Goal: Task Accomplishment & Management: Manage account settings

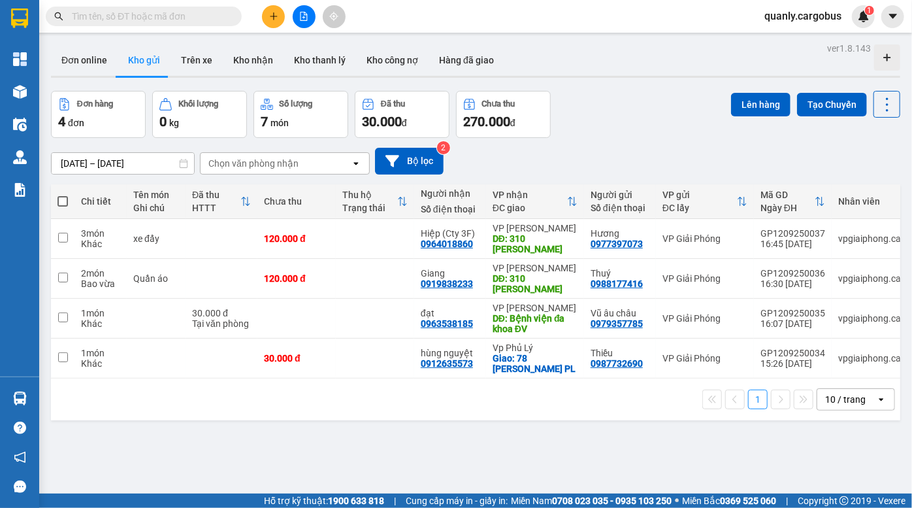
click at [607, 78] on div "Đơn online Kho gửi Trên xe Kho nhận Kho thanh lý Kho công nợ Hàng đã giao" at bounding box center [475, 61] width 849 height 35
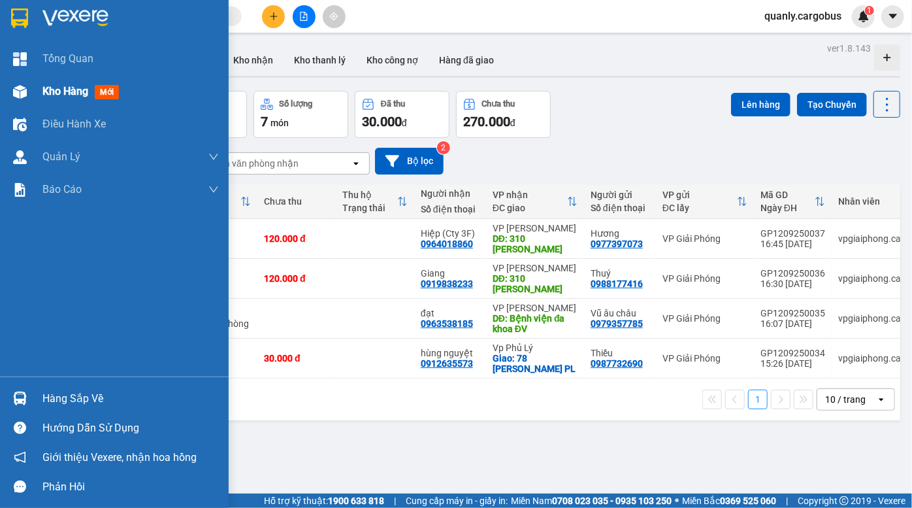
click at [14, 87] on img at bounding box center [20, 92] width 14 height 14
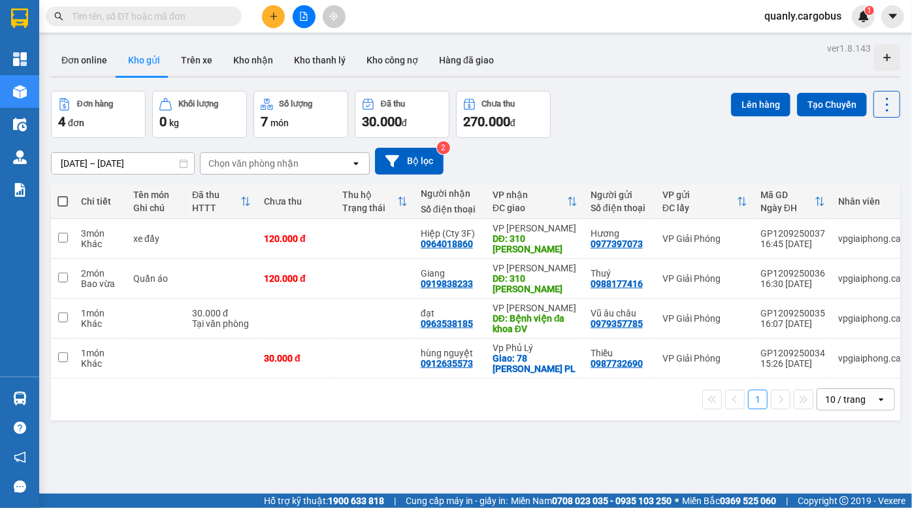
click at [680, 150] on div "10/09/2025 – 12/09/2025 Press the down arrow key to interact with the calendar …" at bounding box center [475, 161] width 849 height 27
click at [602, 132] on div "Đơn hàng 4 đơn Khối lượng 0 kg Số lượng 7 món Đã thu 30.000 đ Chưa thu 270.000 …" at bounding box center [475, 114] width 849 height 47
click at [618, 142] on div "10/09/2025 – 12/09/2025 Press the down arrow key to interact with the calendar …" at bounding box center [475, 161] width 849 height 46
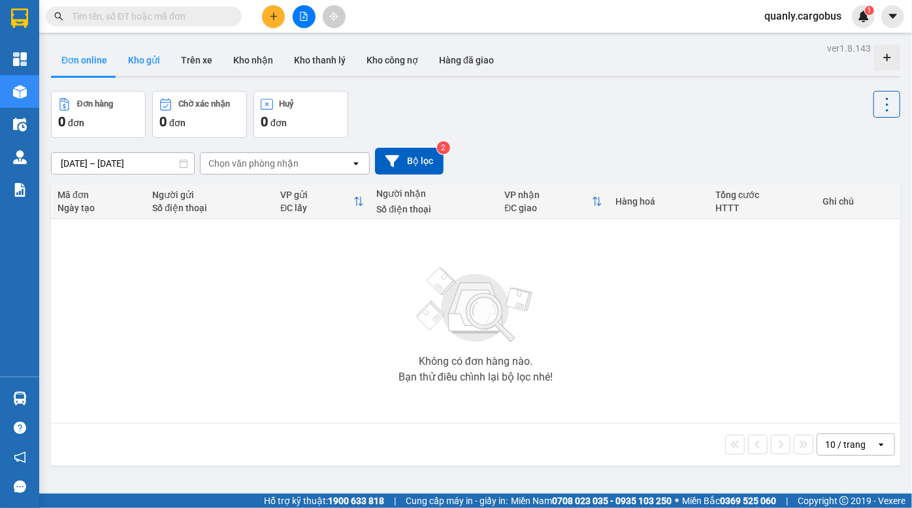
click at [150, 67] on button "Kho gửi" at bounding box center [144, 59] width 53 height 31
type input "[DATE] – [DATE]"
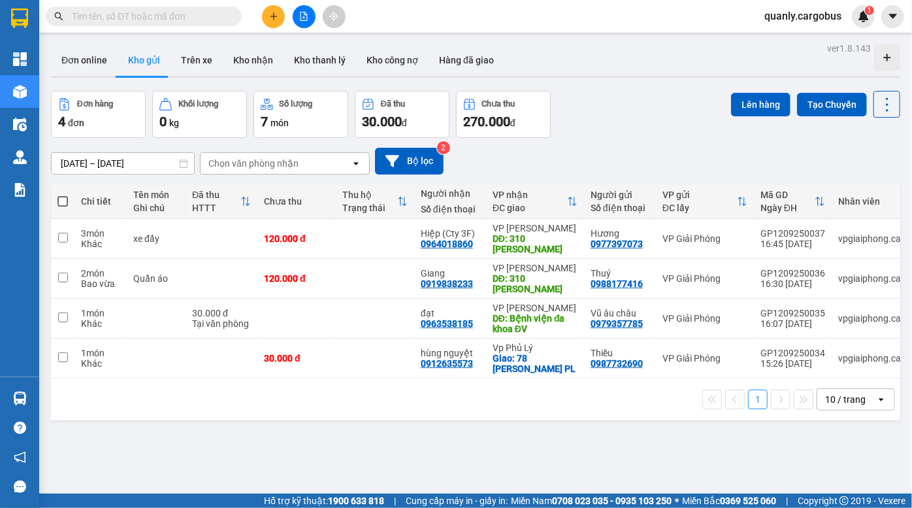
click at [651, 115] on div "Đơn hàng 4 đơn Khối lượng 0 kg Số lượng 7 món Đã thu 30.000 đ Chưa thu 270.000 …" at bounding box center [475, 114] width 849 height 47
click at [651, 97] on div "Đơn hàng 4 đơn Khối lượng 0 kg Số lượng 7 món Đã thu 30.000 đ Chưa thu 270.000 …" at bounding box center [475, 114] width 849 height 47
click at [579, 103] on div "Đơn hàng 4 đơn Khối lượng 0 kg Số lượng 7 món Đã thu 30.000 đ Chưa thu 270.000 …" at bounding box center [475, 114] width 849 height 47
click at [302, 20] on icon "file-add" at bounding box center [304, 16] width 7 height 9
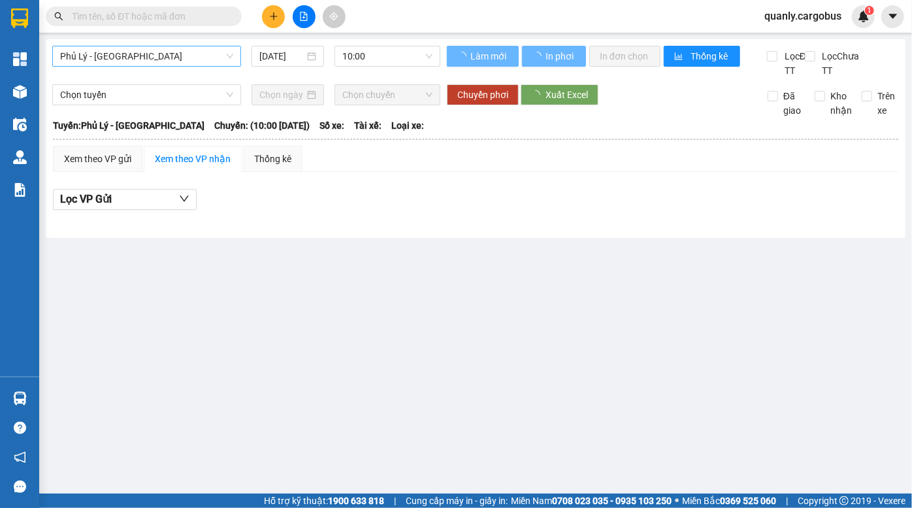
click at [115, 63] on span "Phủ Lý - [GEOGRAPHIC_DATA]" at bounding box center [146, 56] width 173 height 20
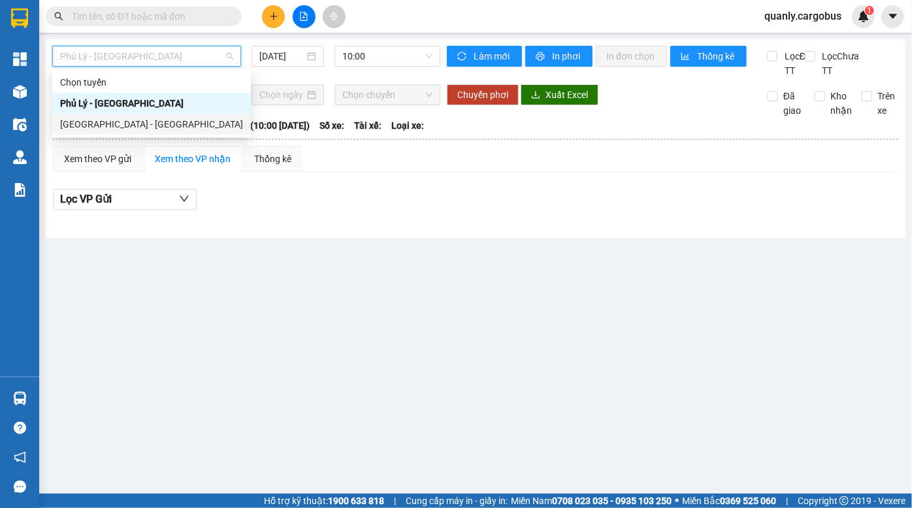
click at [133, 118] on div "Hà Nội - Phủ Lý" at bounding box center [151, 124] width 183 height 14
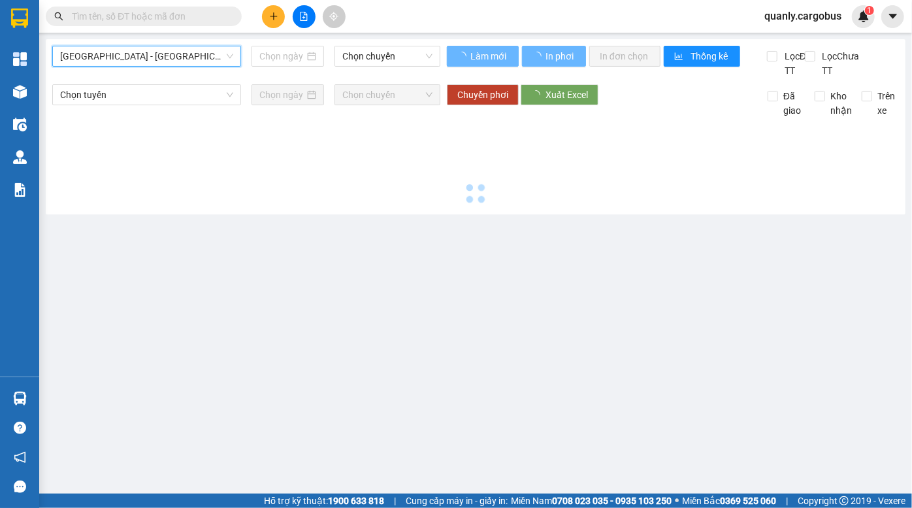
type input "[DATE]"
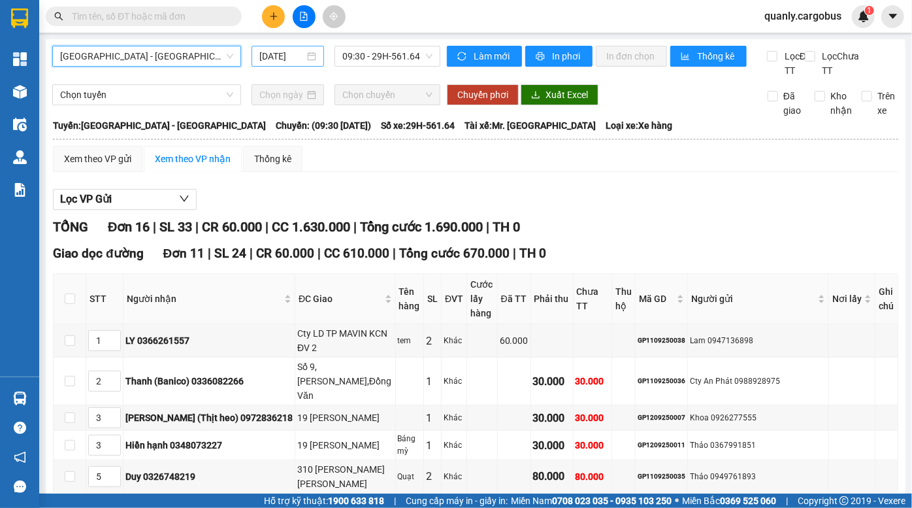
click at [264, 55] on input "[DATE]" at bounding box center [281, 56] width 45 height 14
click at [115, 54] on span "Hà Nội - Phủ Lý" at bounding box center [146, 56] width 173 height 20
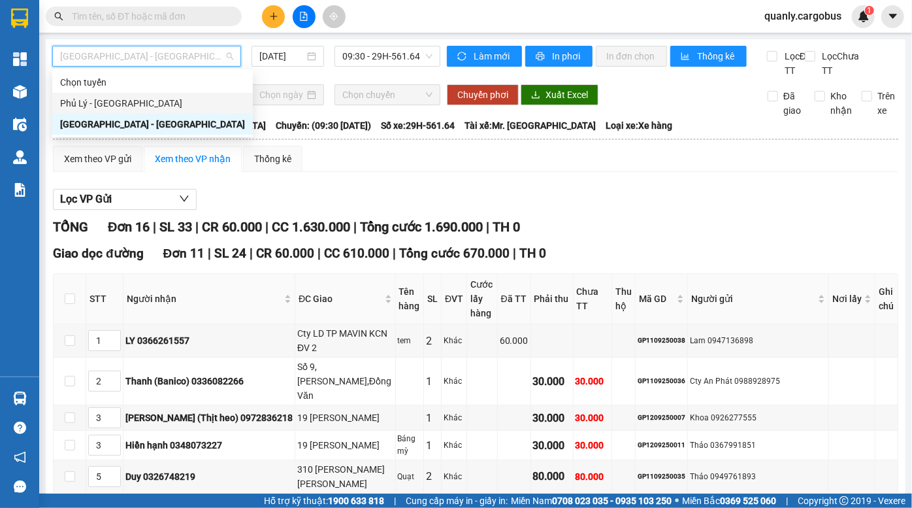
click at [105, 106] on div "Phủ Lý - [GEOGRAPHIC_DATA]" at bounding box center [152, 103] width 185 height 14
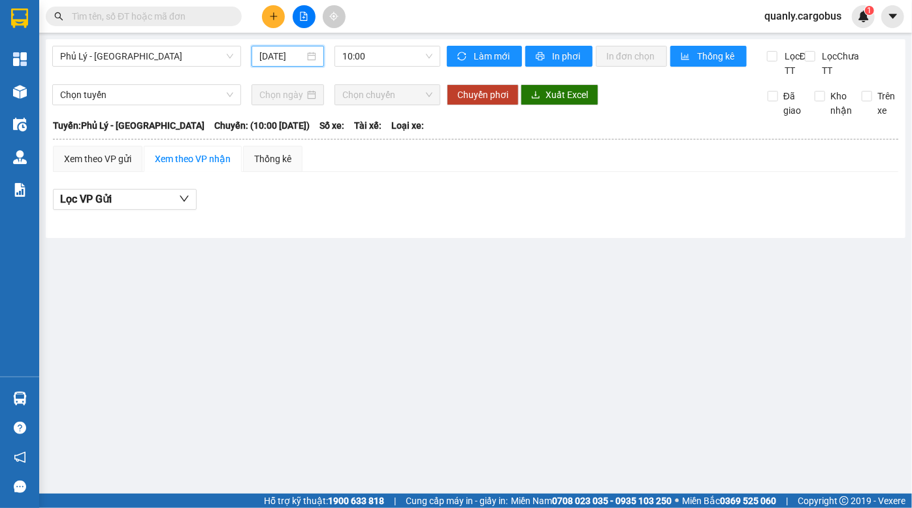
click at [279, 50] on input "[DATE]" at bounding box center [281, 56] width 45 height 14
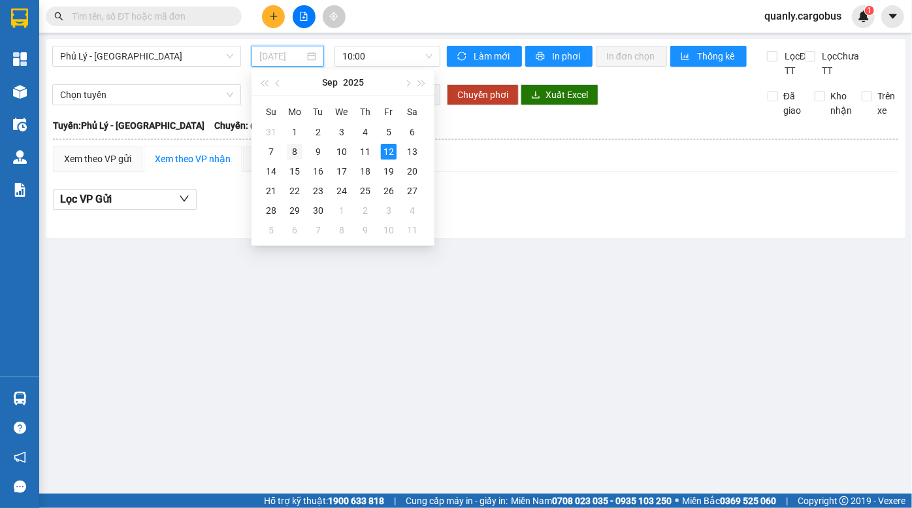
click at [297, 150] on div "8" at bounding box center [295, 152] width 16 height 16
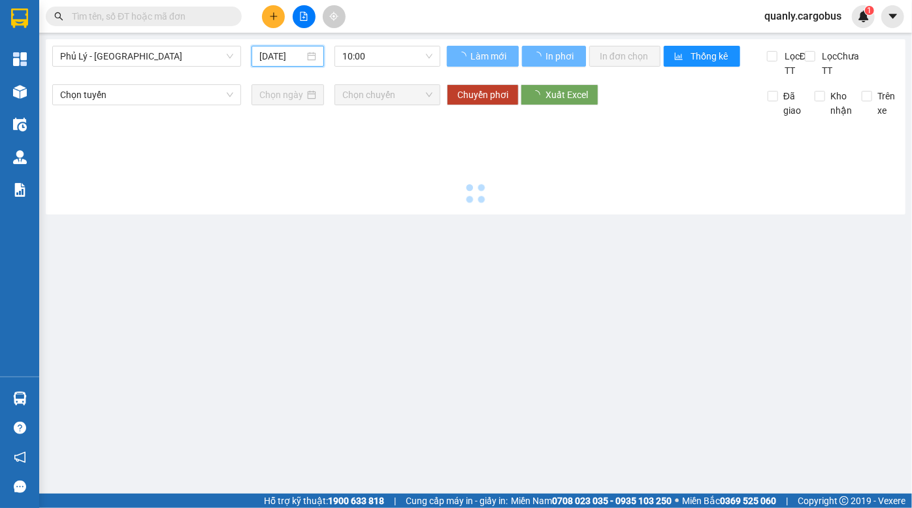
type input "[DATE]"
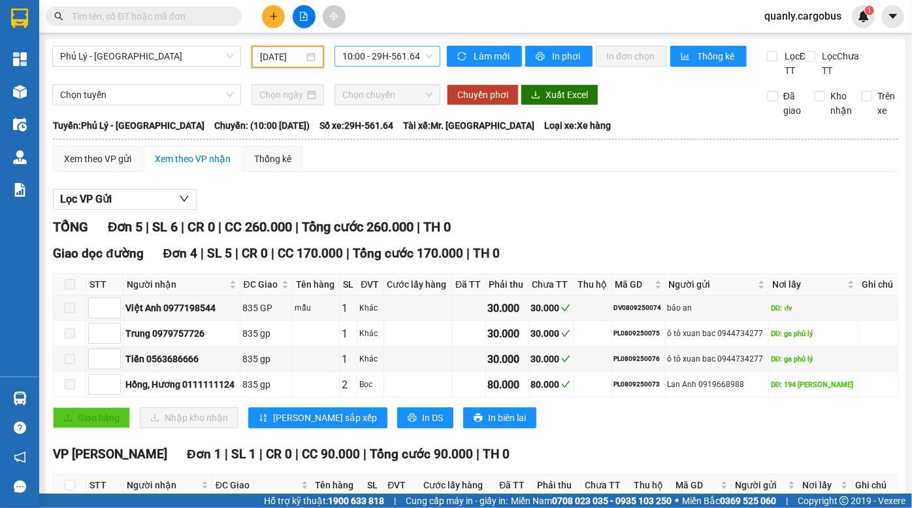
click at [370, 52] on span "10:00 - 29H-561.64" at bounding box center [387, 56] width 90 height 20
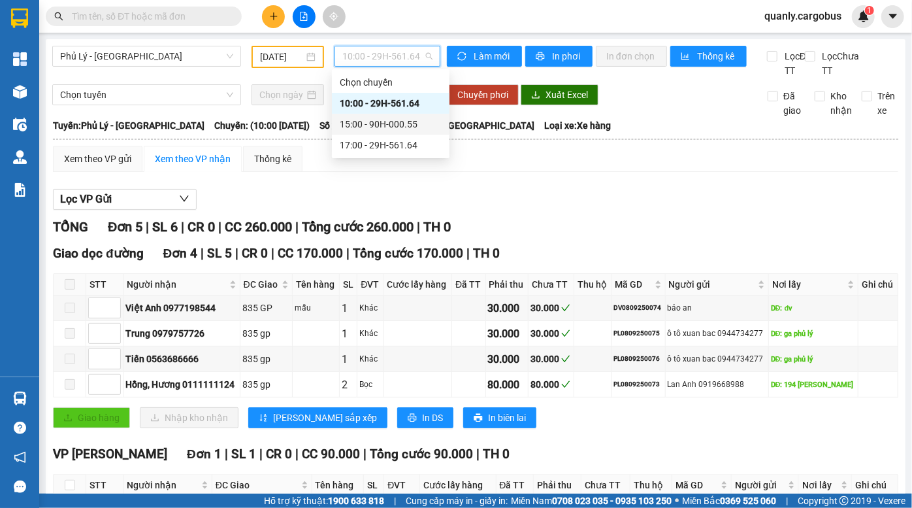
click at [384, 125] on div "15:00 - 90H-000.55" at bounding box center [391, 124] width 102 height 14
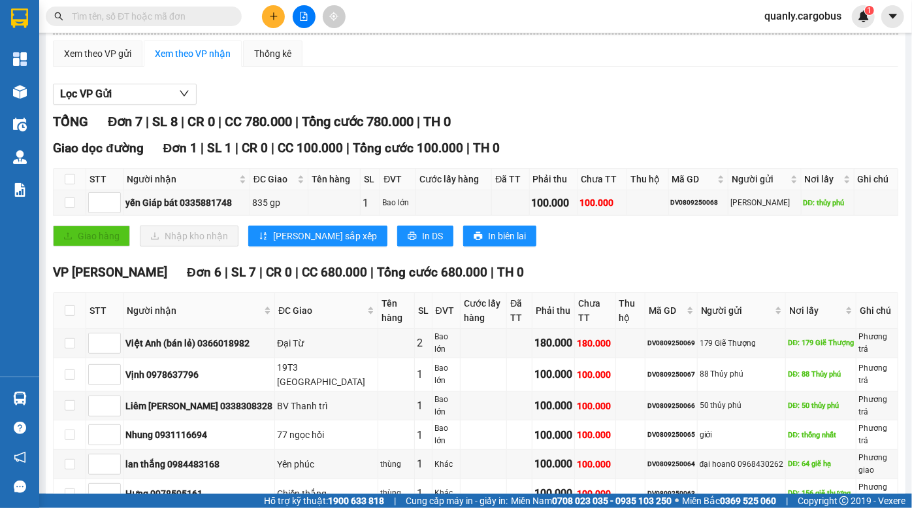
scroll to position [196, 0]
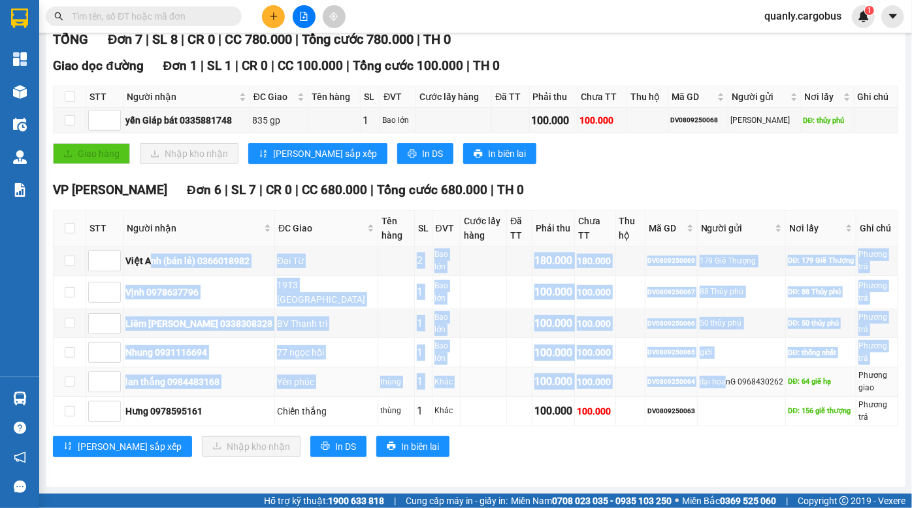
drag, startPoint x: 149, startPoint y: 267, endPoint x: 716, endPoint y: 391, distance: 580.6
click at [716, 391] on tbody "[GEOGRAPHIC_DATA] (bán lẻ) 0366018982 [GEOGRAPHIC_DATA] Bao lớn 180.000 180.000…" at bounding box center [476, 335] width 845 height 179
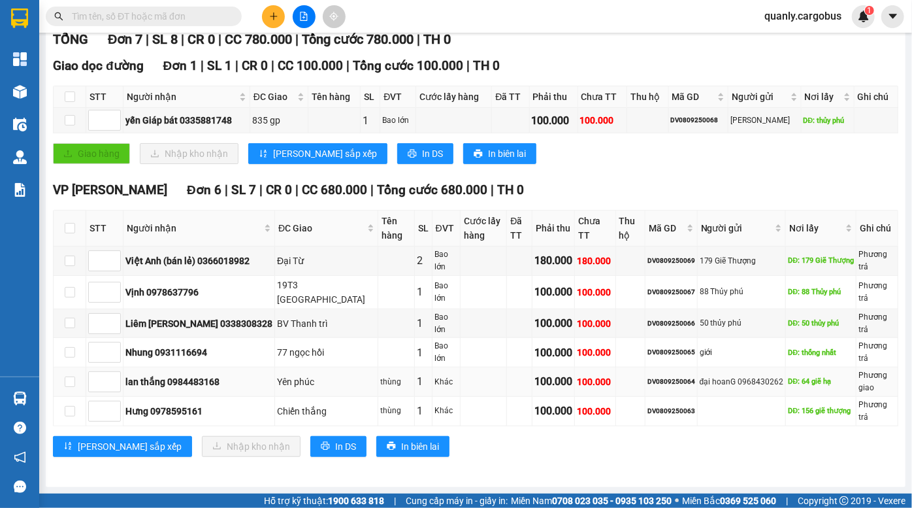
click at [727, 388] on div "đại hoanG 0968430262" at bounding box center [742, 382] width 84 height 12
click at [669, 374] on td "DV0809250064" at bounding box center [672, 381] width 52 height 29
drag, startPoint x: 711, startPoint y: 384, endPoint x: 730, endPoint y: 393, distance: 21.6
click at [729, 388] on div "đại hoanG 0968430262" at bounding box center [742, 382] width 84 height 12
click at [730, 393] on td "đại hoanG 0968430262" at bounding box center [742, 381] width 89 height 29
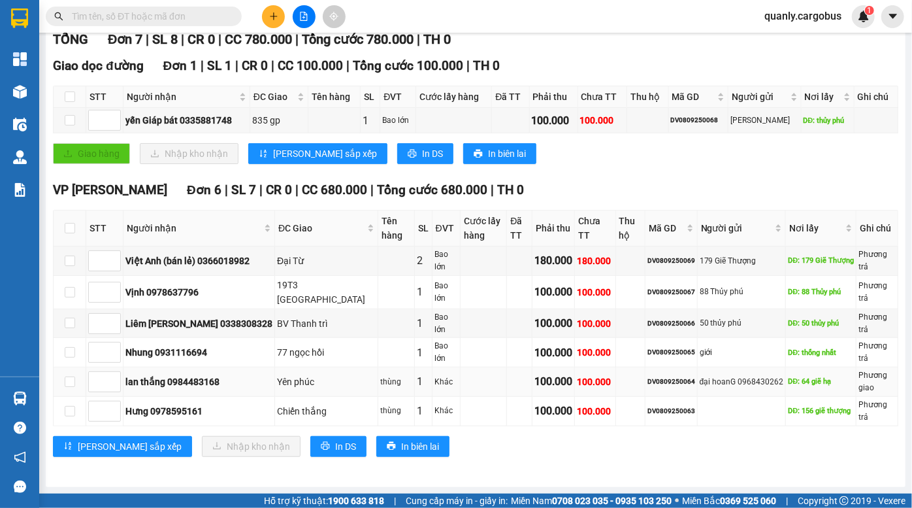
click at [700, 387] on div "đại hoanG 0968430262" at bounding box center [742, 382] width 84 height 12
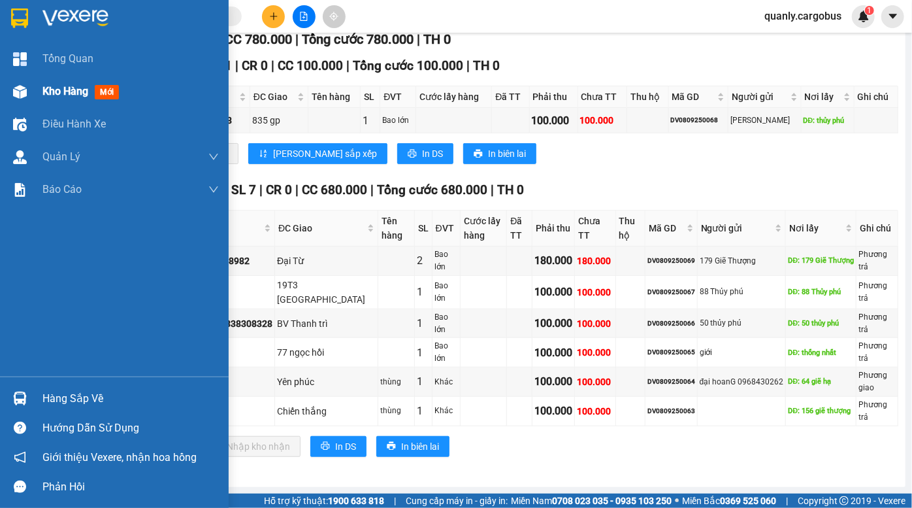
click at [43, 92] on span "Kho hàng" at bounding box center [65, 91] width 46 height 12
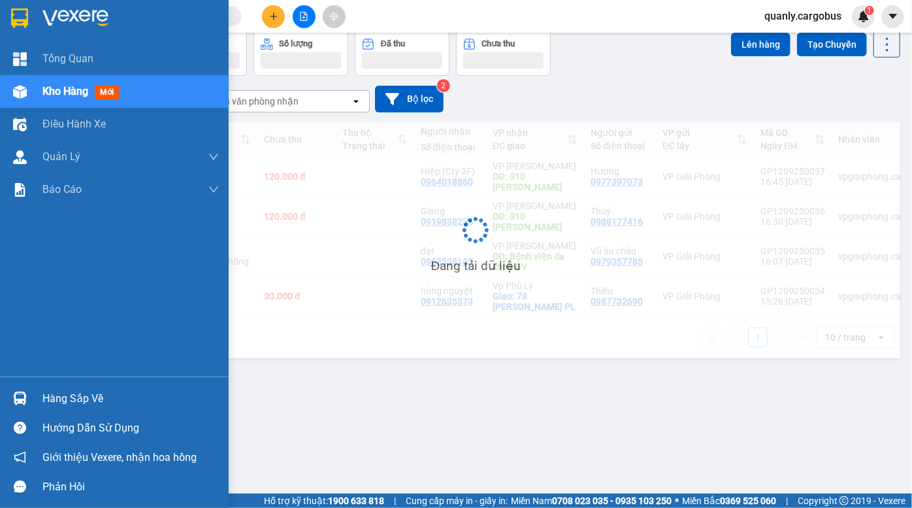
scroll to position [59, 0]
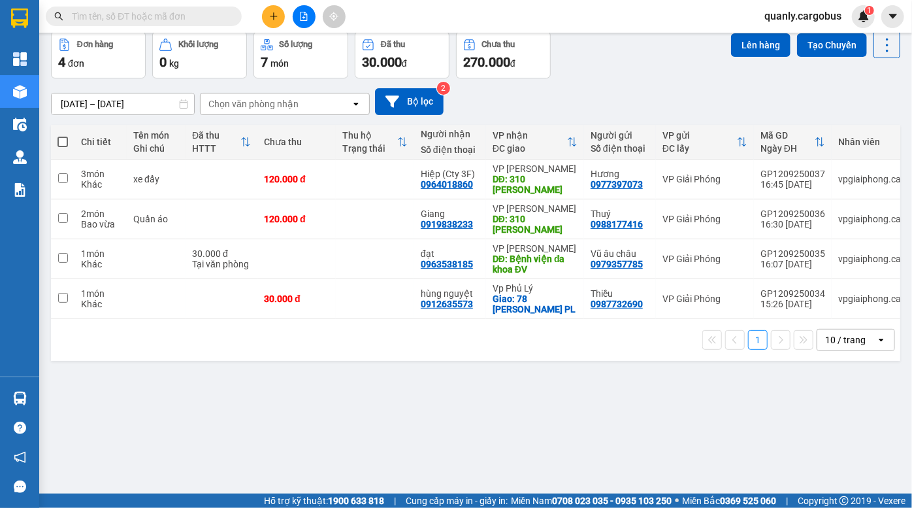
click at [623, 91] on div "[DATE] – [DATE] Press the down arrow key to interact with the calendar and sele…" at bounding box center [475, 101] width 849 height 27
drag, startPoint x: 684, startPoint y: 82, endPoint x: 671, endPoint y: 75, distance: 14.6
click at [683, 81] on div "[DATE] – [DATE] Press the down arrow key to interact with the calendar and sele…" at bounding box center [475, 101] width 849 height 46
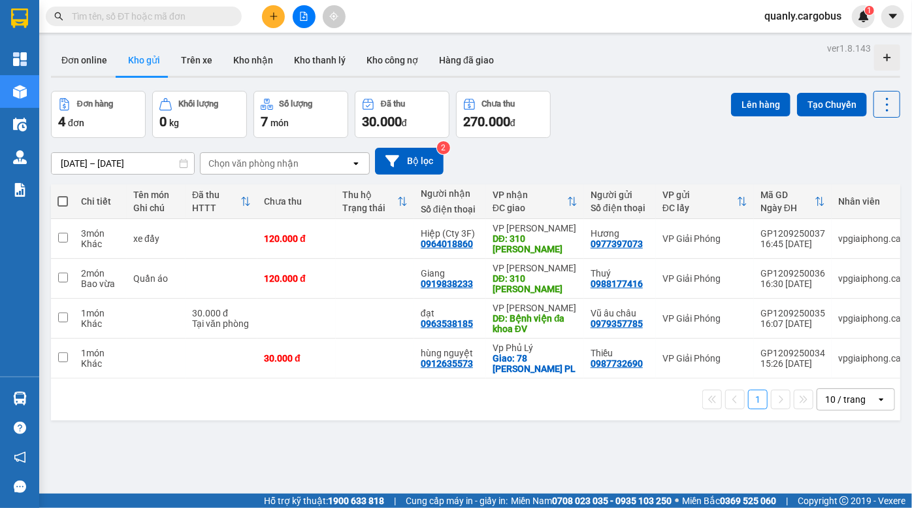
click at [640, 101] on div "Đơn hàng 4 đơn Khối lượng 0 kg Số lượng 7 món Đã thu 30.000 đ Chưa thu 270.000 …" at bounding box center [475, 114] width 849 height 47
click at [635, 122] on div "Đơn hàng 4 đơn Khối lượng 0 kg Số lượng 7 món Đã thu 30.000 đ Chưa thu 270.000 …" at bounding box center [475, 114] width 849 height 47
click at [592, 121] on div "Đơn hàng 4 đơn Khối lượng 0 kg Số lượng 7 món Đã thu 30.000 đ Chưa thu 270.000 …" at bounding box center [475, 114] width 849 height 47
click at [301, 17] on icon "file-add" at bounding box center [304, 16] width 7 height 9
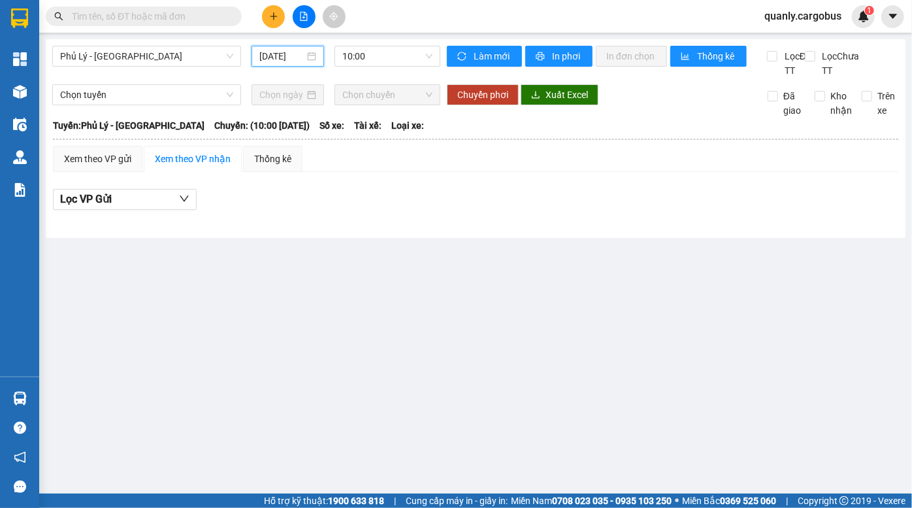
click at [294, 56] on input "[DATE]" at bounding box center [281, 56] width 45 height 14
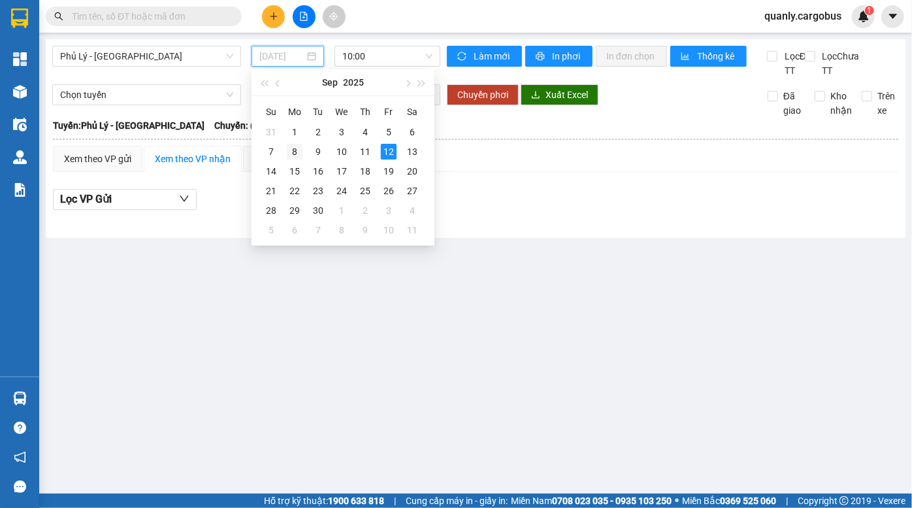
click at [299, 152] on div "8" at bounding box center [295, 152] width 16 height 16
type input "[DATE]"
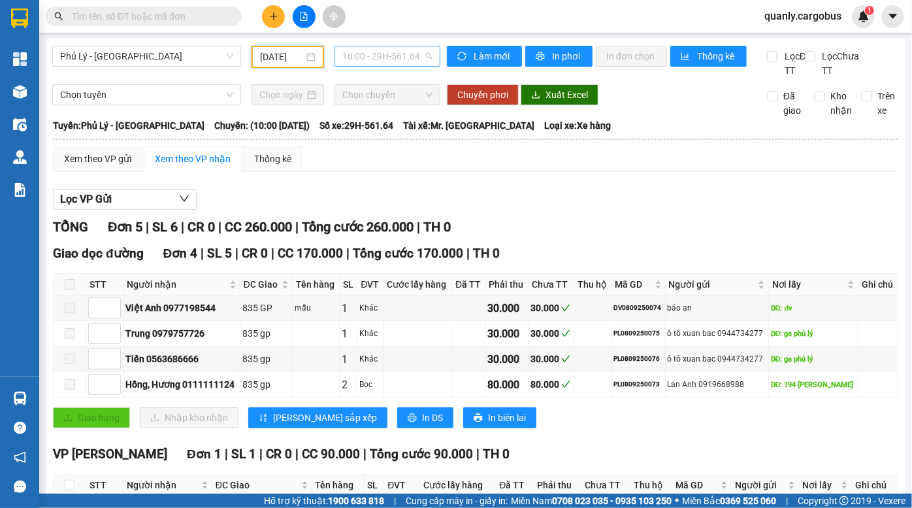
click at [378, 57] on span "10:00 - 29H-561.64" at bounding box center [387, 56] width 90 height 20
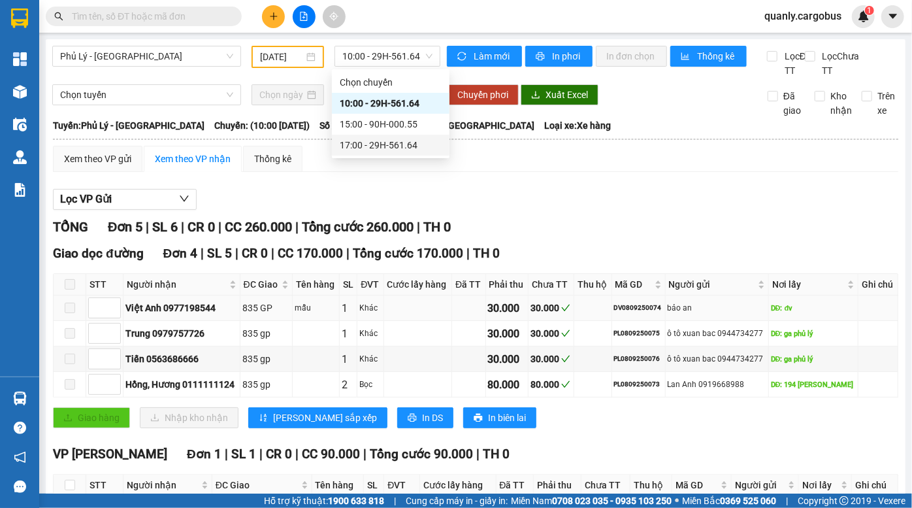
click at [361, 321] on td "Khác" at bounding box center [370, 307] width 26 height 25
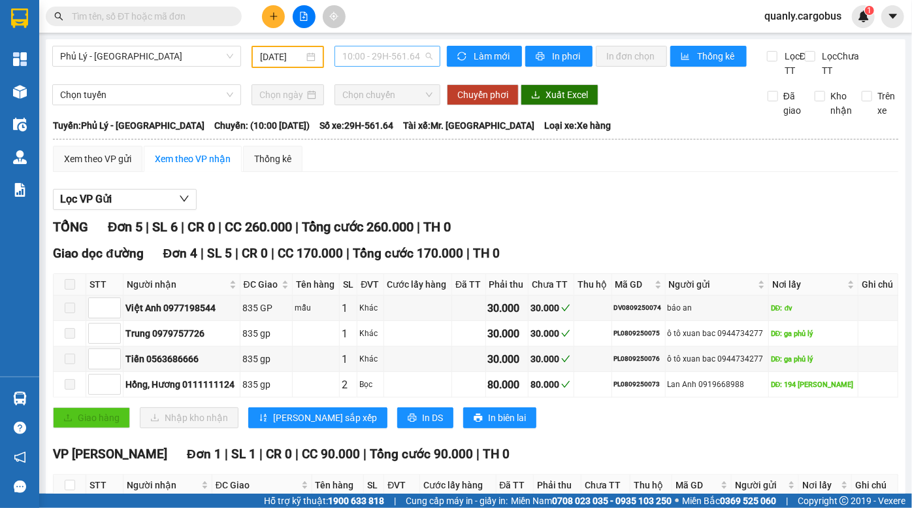
click at [393, 60] on span "10:00 - 29H-561.64" at bounding box center [387, 56] width 90 height 20
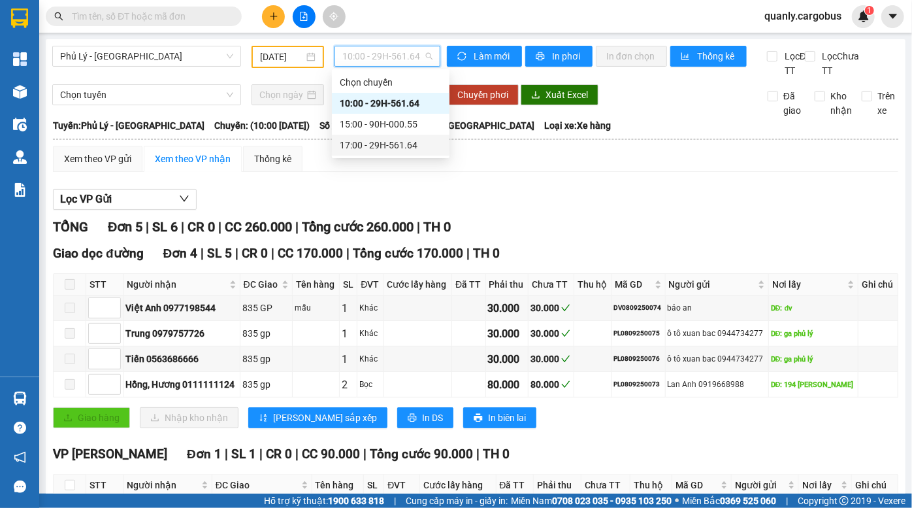
click at [370, 150] on div "17:00 - 29H-561.64" at bounding box center [391, 145] width 102 height 14
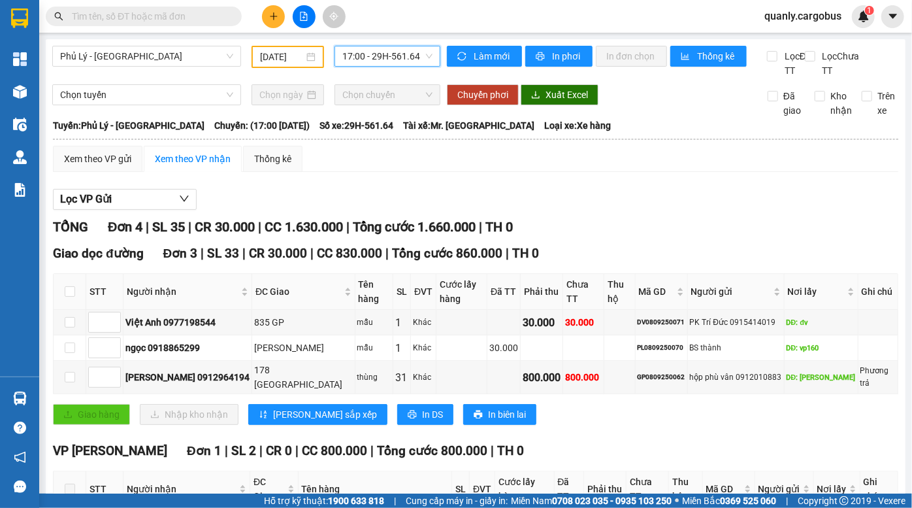
click at [370, 59] on span "17:00 - 29H-561.64" at bounding box center [387, 56] width 90 height 20
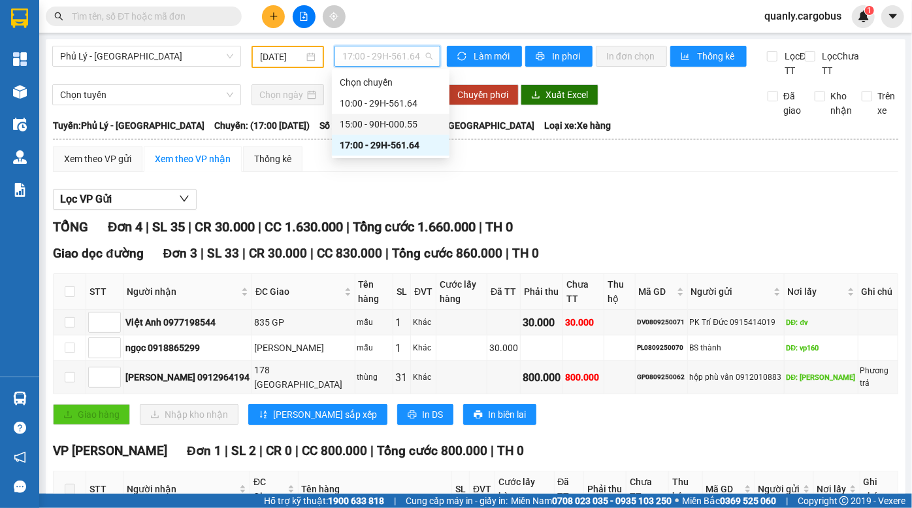
click at [380, 123] on div "15:00 - 90H-000.55" at bounding box center [391, 124] width 102 height 14
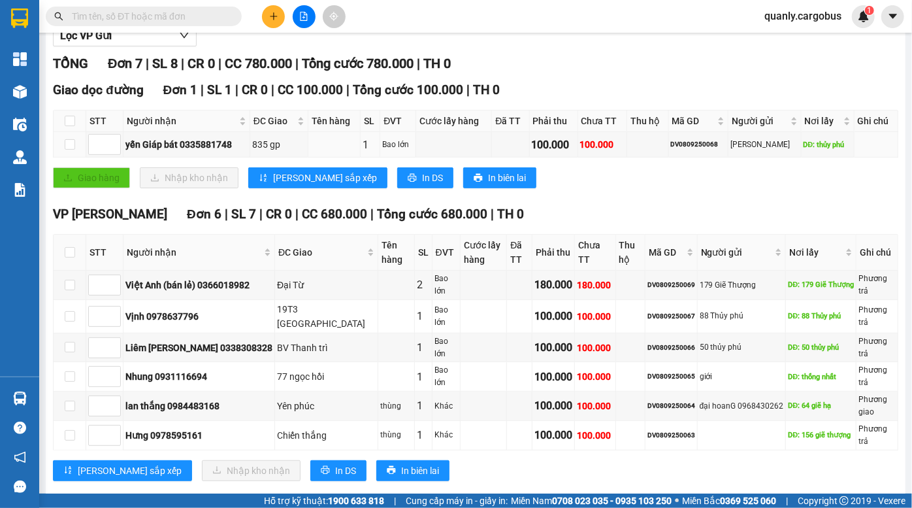
scroll to position [178, 0]
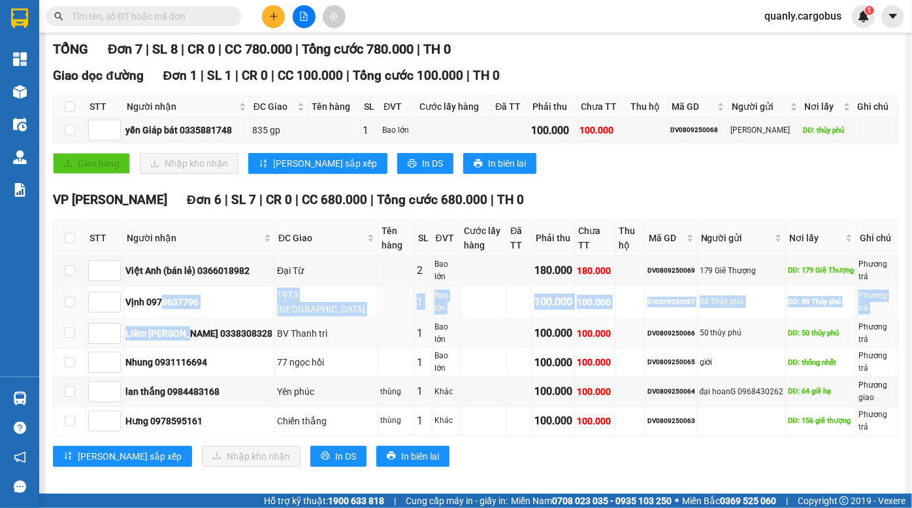
drag, startPoint x: 161, startPoint y: 314, endPoint x: 197, endPoint y: 355, distance: 55.1
click at [189, 353] on tbody "[GEOGRAPHIC_DATA] (bán lẻ) 0366018982 [GEOGRAPHIC_DATA] Bao lớn 180.000 180.000…" at bounding box center [476, 345] width 845 height 179
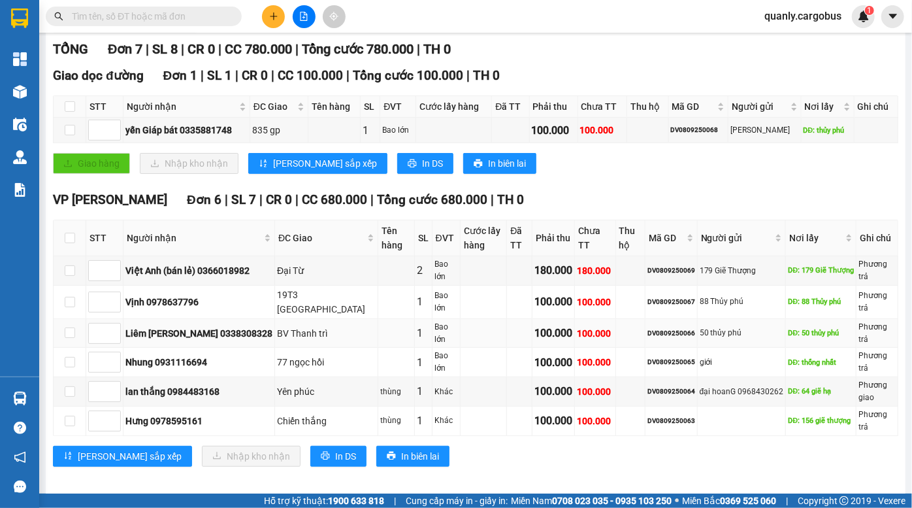
drag, startPoint x: 248, startPoint y: 353, endPoint x: 354, endPoint y: 346, distance: 106.0
click at [249, 348] on td "Liêm [PERSON_NAME] 0338308328" at bounding box center [199, 333] width 152 height 29
drag, startPoint x: 463, startPoint y: 338, endPoint x: 586, endPoint y: 346, distance: 123.7
click at [540, 342] on tr "Liêm [PERSON_NAME] 0338308328 BV Thanh trì 1 Bao lớn 100.000 100.000 DV08092500…" at bounding box center [476, 333] width 845 height 29
click at [587, 340] on div "100.000" at bounding box center [595, 333] width 36 height 14
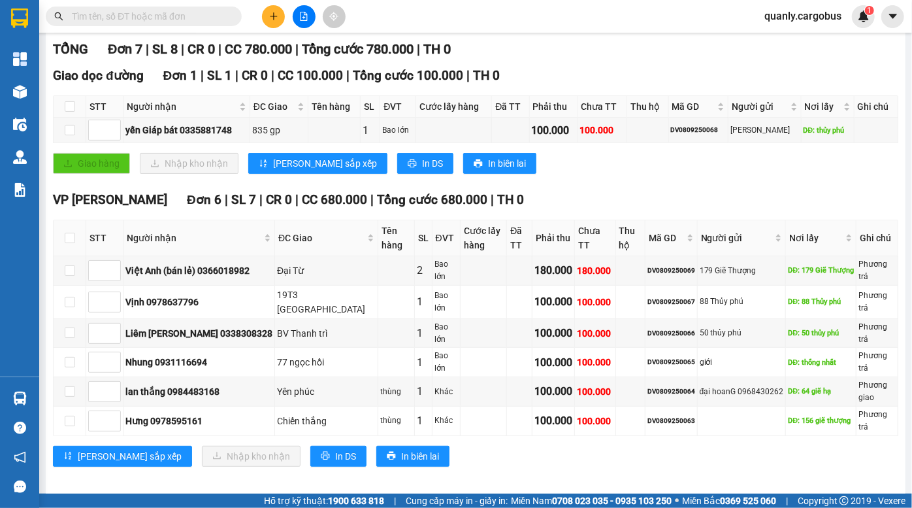
drag, startPoint x: 566, startPoint y: 176, endPoint x: 579, endPoint y: 159, distance: 21.4
click at [565, 174] on div "Giao hàng Nhập kho nhận Lưu sắp xếp In DS In biên lai" at bounding box center [475, 163] width 845 height 21
drag, startPoint x: 589, startPoint y: 149, endPoint x: 619, endPoint y: 159, distance: 31.8
click at [617, 159] on div "Giao dọc đường Đơn 1 | SL 1 | CR 0 | CC 100.000 | Tổng cước 100.000 | TH 0 STT …" at bounding box center [475, 125] width 845 height 118
drag, startPoint x: 619, startPoint y: 159, endPoint x: 244, endPoint y: 102, distance: 379.4
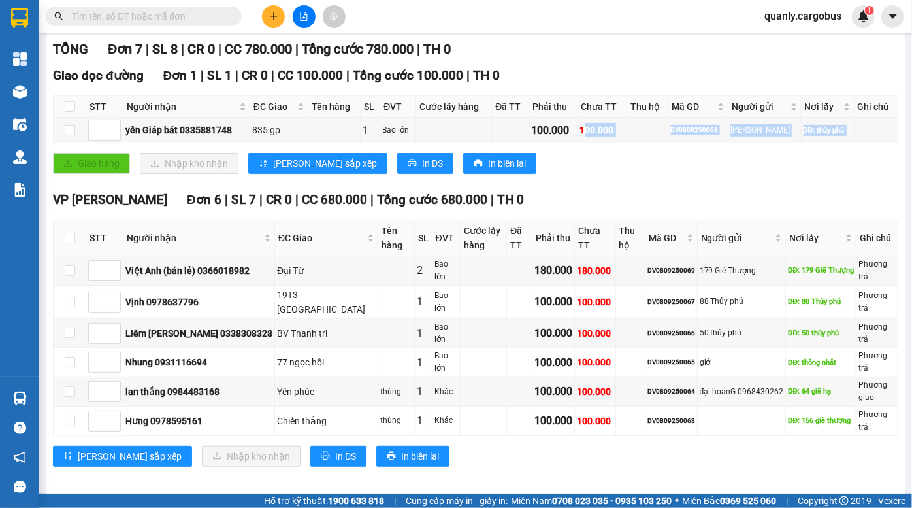
click at [619, 159] on div "Giao dọc đường Đơn 1 | SL 1 | CR 0 | CC 100.000 | Tổng cước 100.000 | TH 0 STT …" at bounding box center [475, 125] width 845 height 118
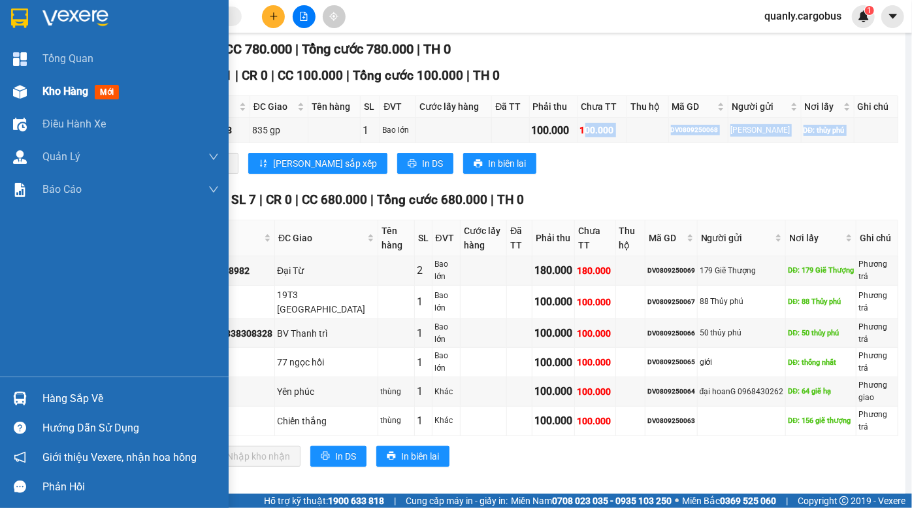
click at [22, 88] on img at bounding box center [20, 92] width 14 height 14
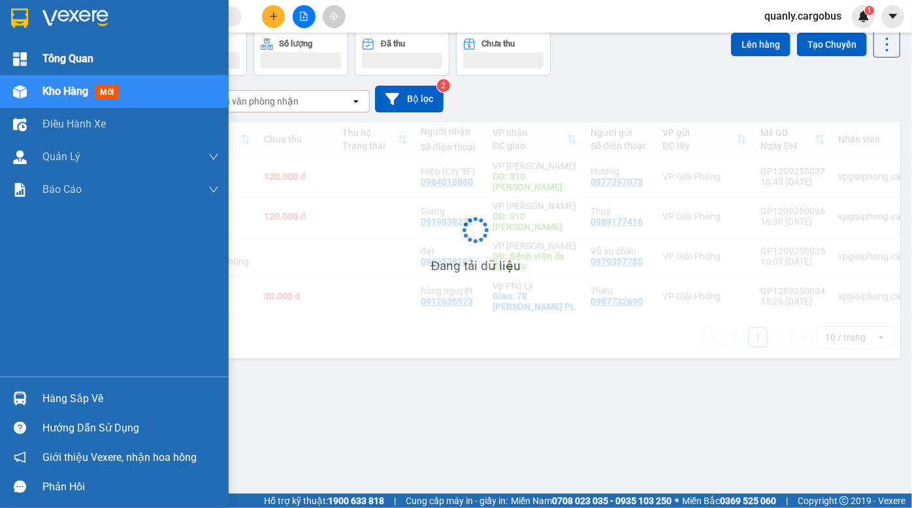
scroll to position [59, 0]
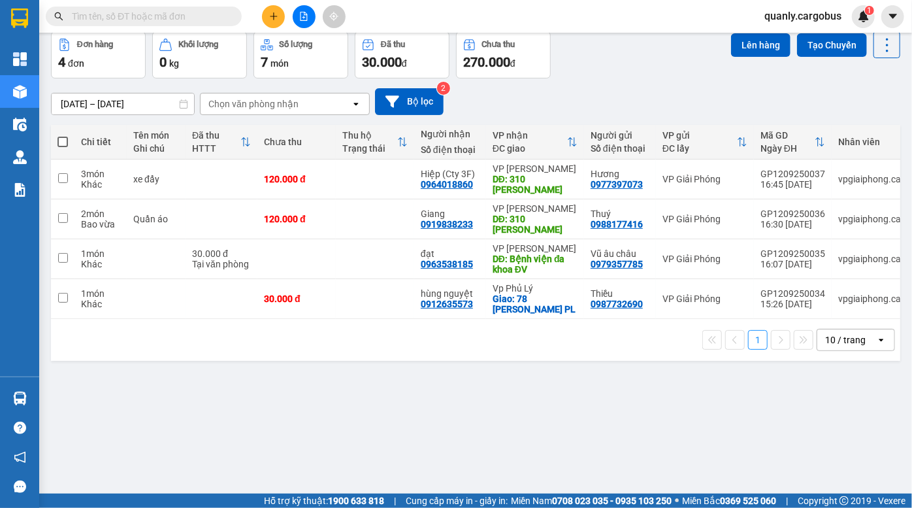
drag, startPoint x: 631, startPoint y: 63, endPoint x: 541, endPoint y: 2, distance: 108.7
click at [623, 56] on div "Đơn hàng 4 đơn Khối lượng 0 kg Số lượng 7 món Đã thu 30.000 đ Chưa thu 270.000 …" at bounding box center [475, 54] width 849 height 47
click at [631, 90] on div "[DATE] – [DATE] Press the down arrow key to interact with the calendar and sele…" at bounding box center [475, 101] width 849 height 27
click at [580, 387] on div "ver 1.8.143 Đơn online Kho gửi Trên xe Kho nhận Kho thanh lý Kho công nợ Hàng đ…" at bounding box center [476, 234] width 860 height 508
